Goal: Find specific page/section: Find specific page/section

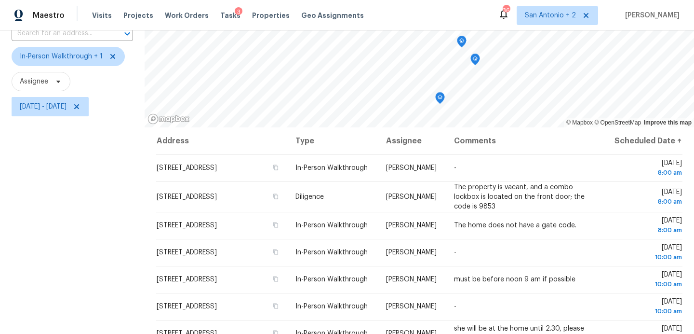
scroll to position [76, 0]
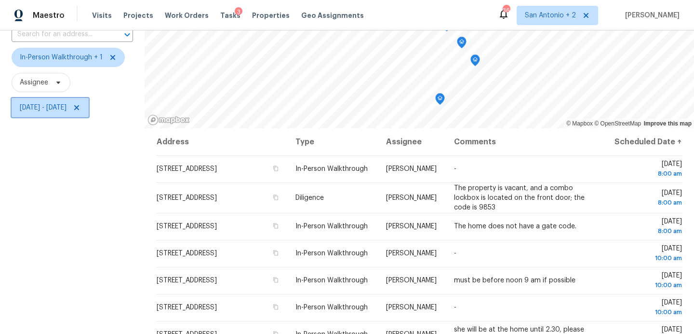
click at [89, 103] on span "[DATE] - [DATE]" at bounding box center [50, 107] width 77 height 19
click at [112, 57] on icon at bounding box center [113, 58] width 8 height 8
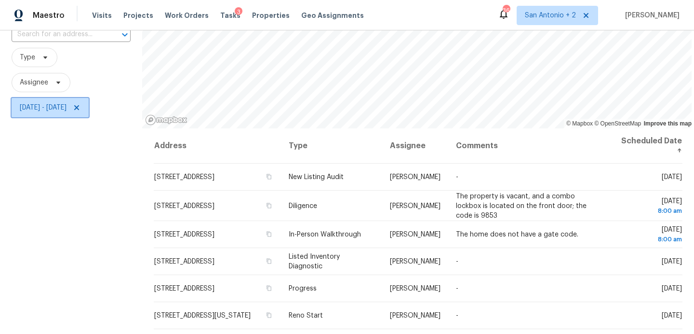
click at [79, 110] on icon at bounding box center [76, 107] width 5 height 5
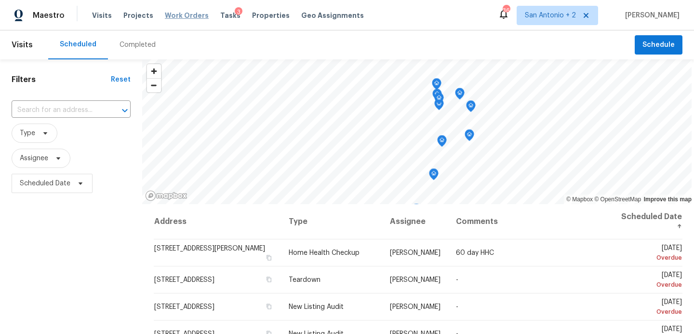
click at [174, 14] on span "Work Orders" at bounding box center [187, 16] width 44 height 10
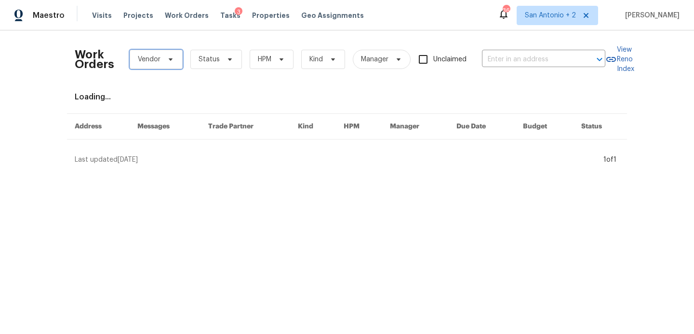
click at [168, 60] on icon at bounding box center [171, 59] width 8 height 8
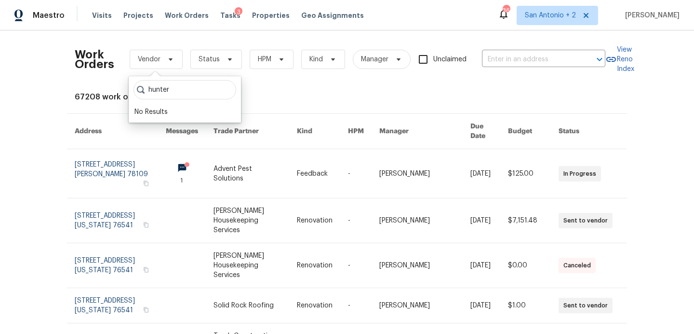
type input "hunter"
